Goal: Book appointment/travel/reservation

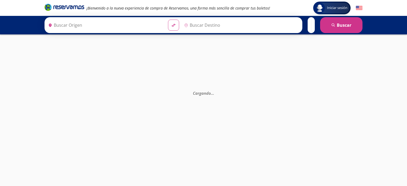
type input "[GEOGRAPHIC_DATA], [GEOGRAPHIC_DATA]"
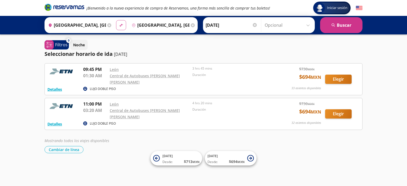
click at [120, 25] on icon "material-symbols:compare-arrows-rounded" at bounding box center [121, 25] width 5 height 5
type input "[GEOGRAPHIC_DATA], [GEOGRAPHIC_DATA]"
click at [338, 27] on button "search [GEOGRAPHIC_DATA]" at bounding box center [341, 25] width 42 height 16
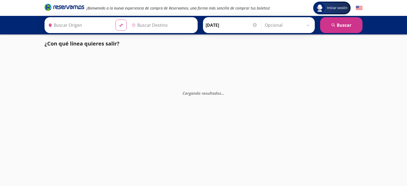
type input "[GEOGRAPHIC_DATA], [GEOGRAPHIC_DATA]"
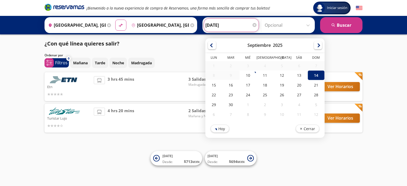
click at [220, 25] on input "[DATE]" at bounding box center [231, 25] width 52 height 13
click at [315, 74] on div "14" at bounding box center [315, 75] width 17 height 10
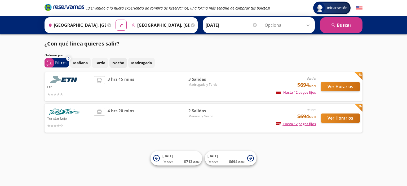
click at [116, 62] on p "Noche" at bounding box center [118, 63] width 12 height 6
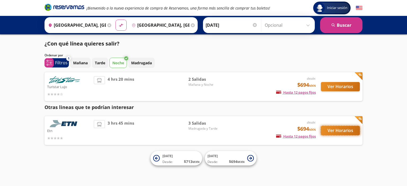
click at [345, 131] on button "Ver Horarios" at bounding box center [340, 130] width 39 height 9
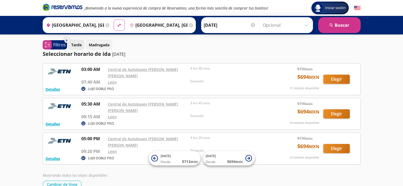
click at [79, 47] on p "Tarde" at bounding box center [76, 45] width 10 height 6
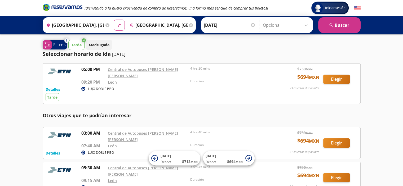
click at [57, 45] on p "Filtros" at bounding box center [59, 45] width 12 height 6
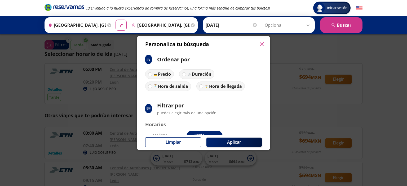
click at [261, 45] on icon "button" at bounding box center [262, 44] width 4 height 4
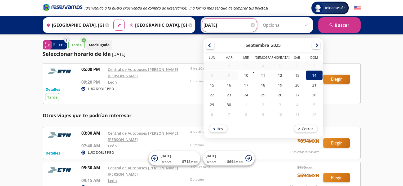
click at [212, 26] on input "[DATE]" at bounding box center [229, 25] width 52 height 13
click at [294, 75] on div "13" at bounding box center [296, 75] width 17 height 10
type input "[DATE]"
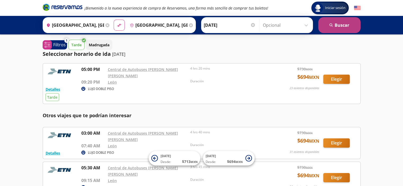
click at [345, 25] on button "search [GEOGRAPHIC_DATA]" at bounding box center [339, 25] width 42 height 16
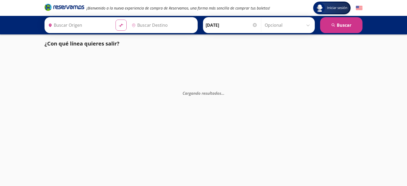
type input "[GEOGRAPHIC_DATA], [GEOGRAPHIC_DATA]"
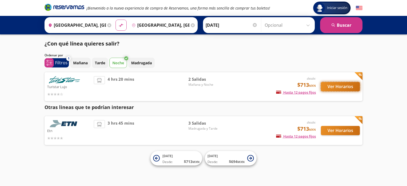
click at [333, 87] on button "Ver Horarios" at bounding box center [340, 86] width 39 height 9
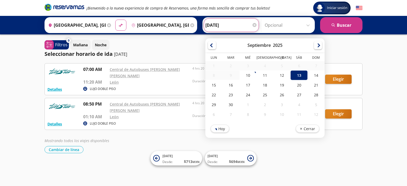
click at [215, 26] on input "[DATE]" at bounding box center [231, 25] width 52 height 13
click at [316, 76] on div "14" at bounding box center [315, 75] width 17 height 10
type input "[DATE]"
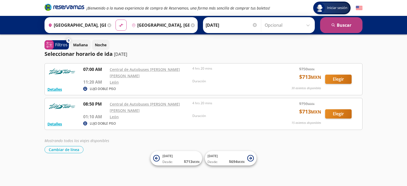
click at [344, 23] on button "search [GEOGRAPHIC_DATA]" at bounding box center [341, 25] width 42 height 16
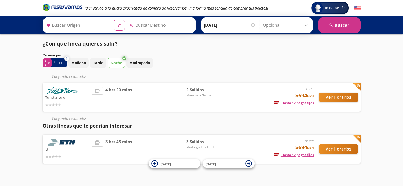
type input "[GEOGRAPHIC_DATA], [GEOGRAPHIC_DATA]"
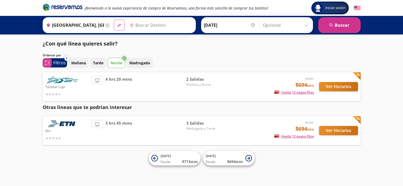
type input "[GEOGRAPHIC_DATA], [GEOGRAPHIC_DATA]"
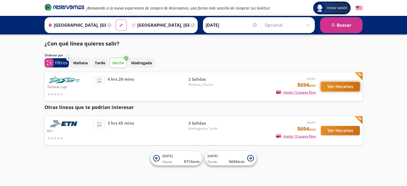
click at [336, 85] on button "Ver Horarios" at bounding box center [340, 86] width 39 height 9
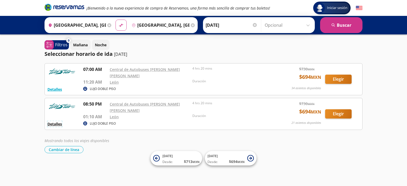
click at [53, 121] on button "Detalles" at bounding box center [54, 124] width 15 height 6
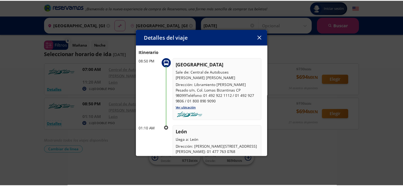
scroll to position [18, 0]
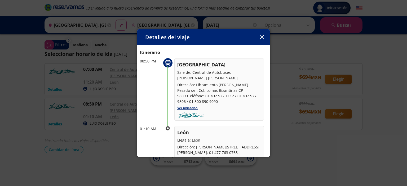
click at [262, 38] on icon "button" at bounding box center [262, 37] width 4 height 4
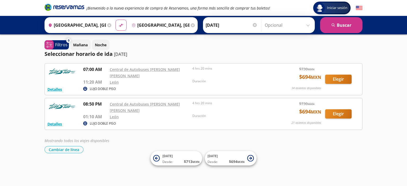
click at [170, 138] on div "Mostrando todos los viajes disponibles" at bounding box center [203, 141] width 318 height 6
click at [84, 47] on p "Mañana" at bounding box center [80, 45] width 15 height 6
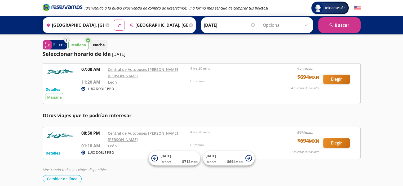
click at [84, 47] on p "Mañana" at bounding box center [78, 45] width 15 height 6
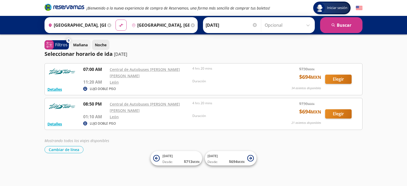
click at [104, 43] on p "Noche" at bounding box center [101, 45] width 12 height 6
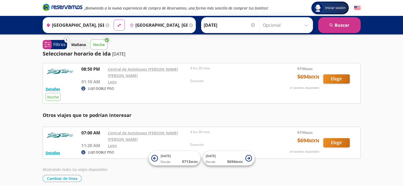
scroll to position [0, 0]
